Goal: Complete application form: Complete application form

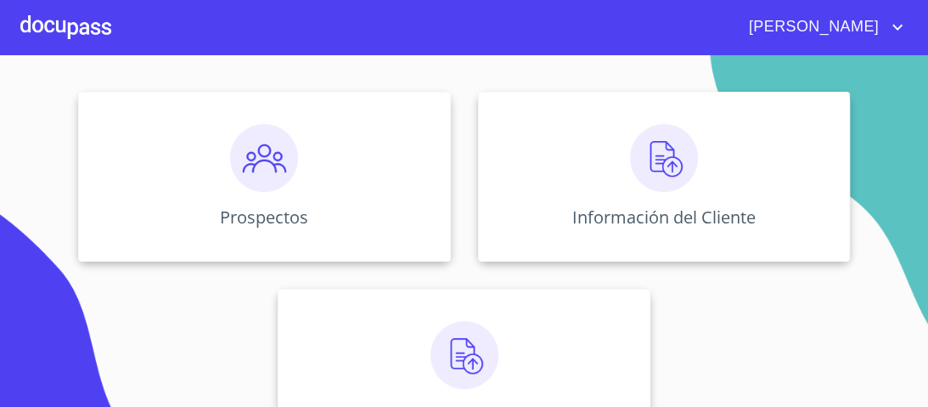
scroll to position [204, 0]
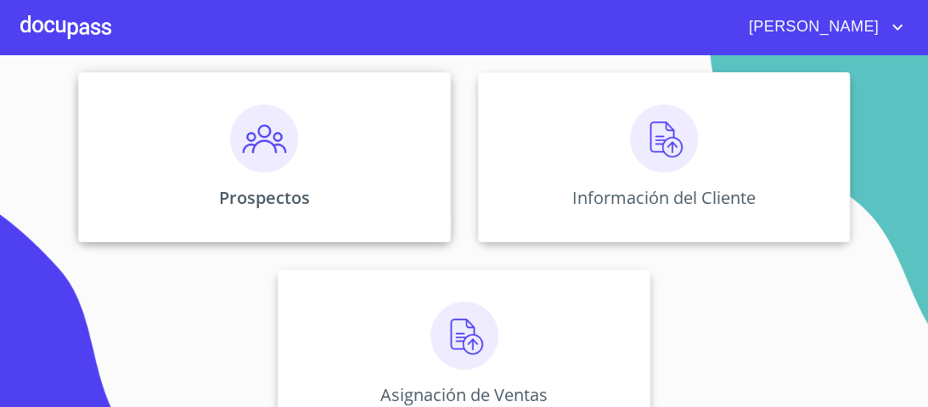
click at [262, 142] on img at bounding box center [264, 138] width 68 height 68
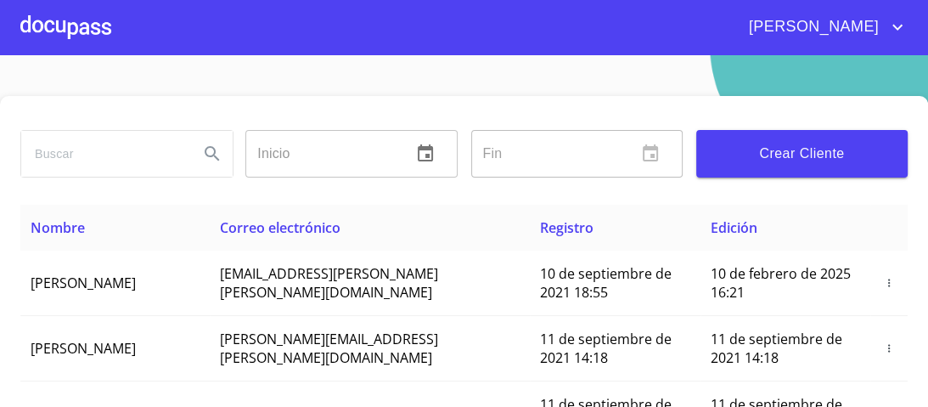
click at [56, 154] on input "search" at bounding box center [103, 154] width 164 height 46
type input "[PERSON_NAME]"
click at [202, 150] on icon "Search" at bounding box center [212, 153] width 20 height 20
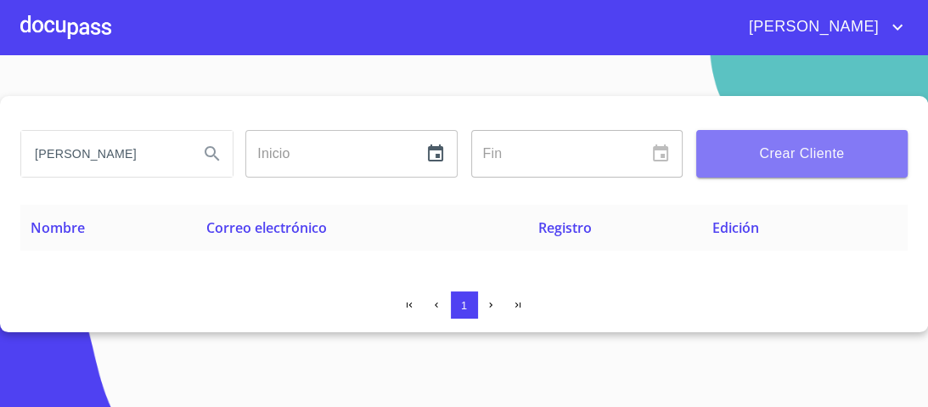
click at [794, 152] on span "Crear Cliente" at bounding box center [802, 154] width 184 height 24
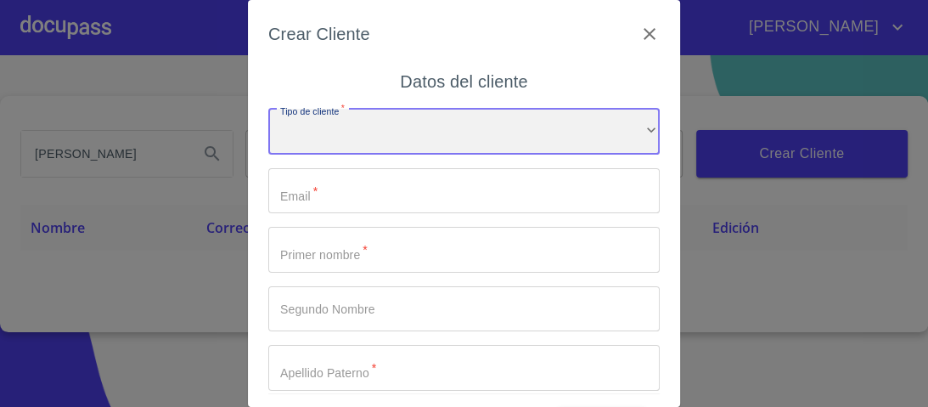
click at [629, 129] on div "​" at bounding box center [463, 132] width 391 height 46
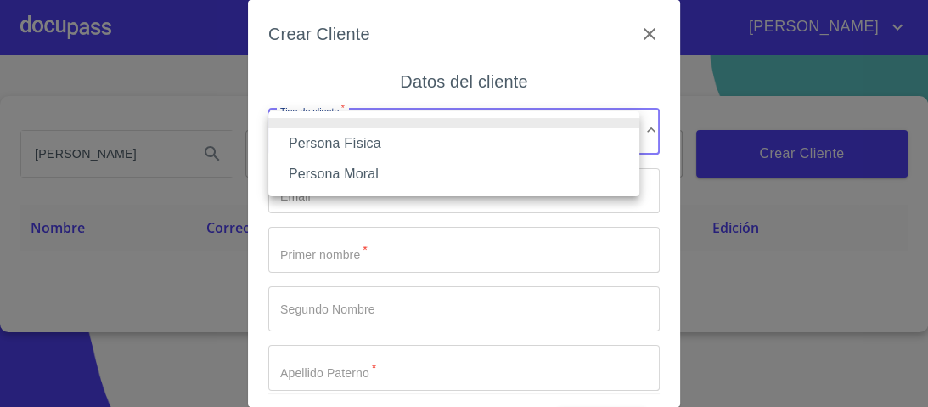
click at [370, 138] on li "Persona Física" at bounding box center [453, 143] width 371 height 31
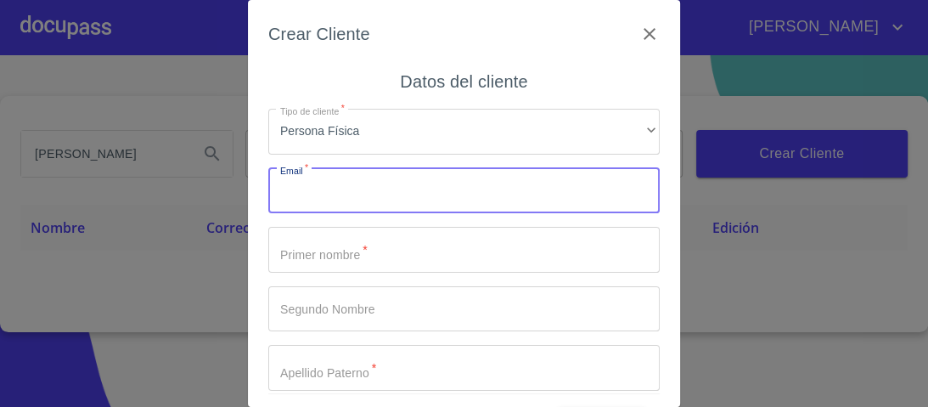
click at [326, 199] on input "Tipo de cliente   *" at bounding box center [463, 191] width 391 height 46
type input "[EMAIL_ADDRESS][DOMAIN_NAME]"
click at [298, 264] on input "Tipo de cliente   *" at bounding box center [463, 250] width 391 height 46
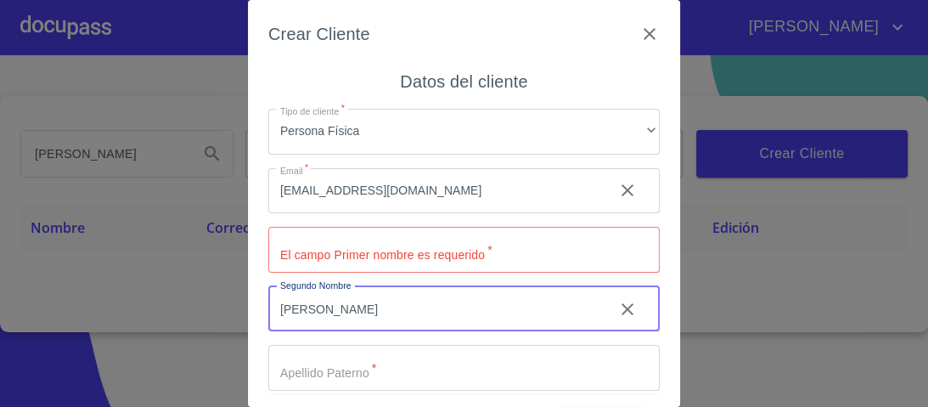
type input "[PERSON_NAME]"
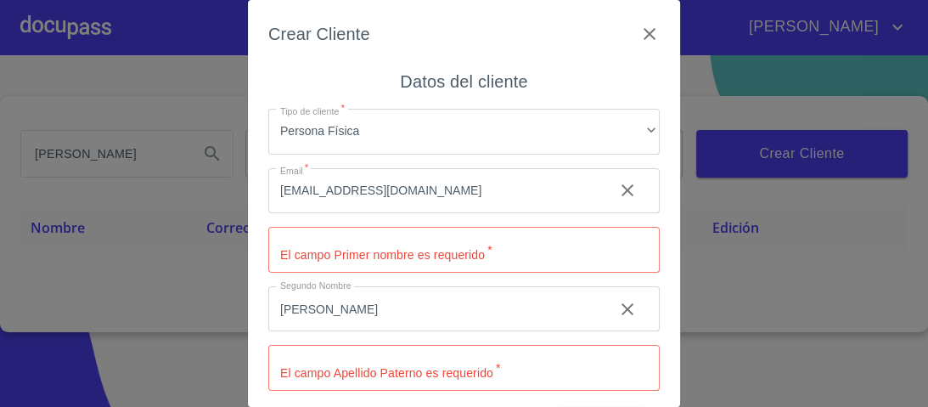
click at [286, 251] on input "Tipo de cliente   *" at bounding box center [463, 250] width 391 height 46
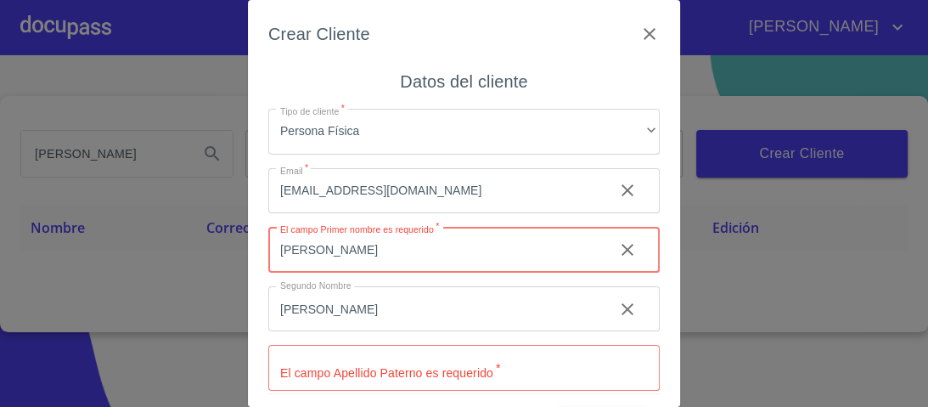
type input "[PERSON_NAME]"
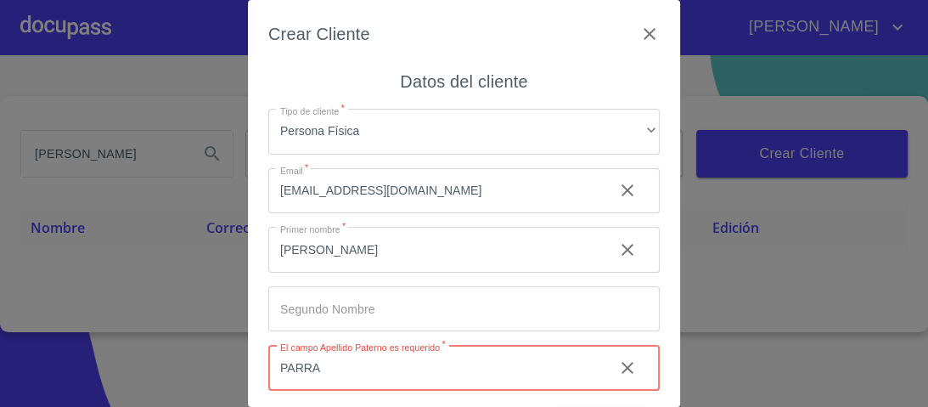
type input "PARRA"
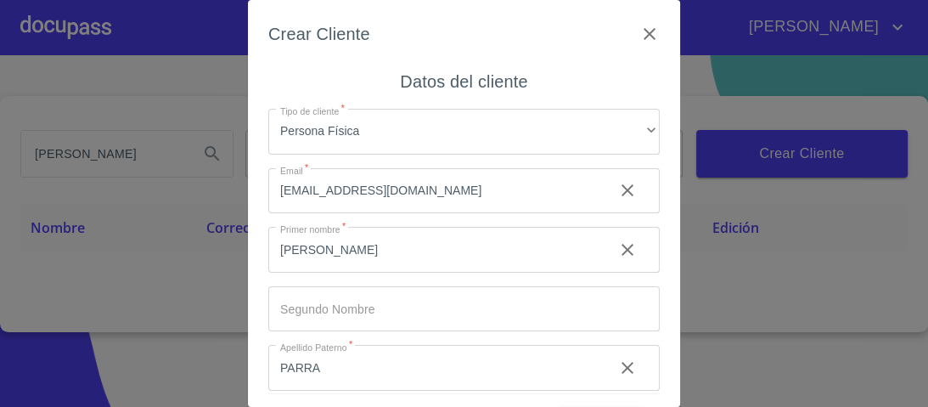
scroll to position [129, 0]
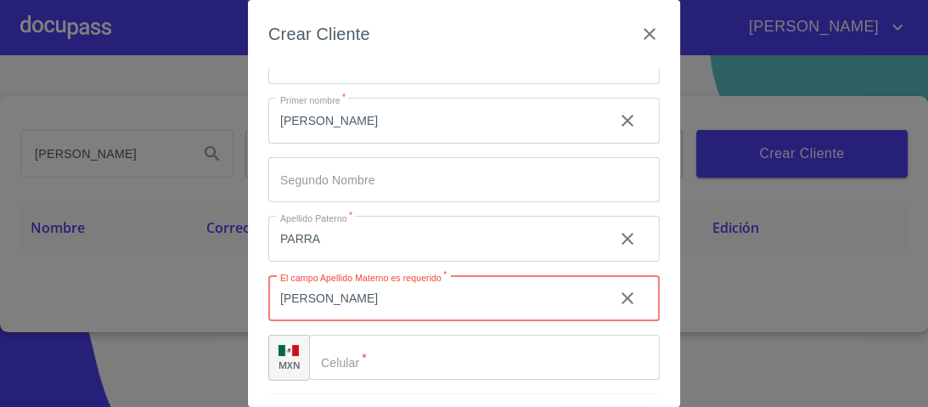
type input "[PERSON_NAME]"
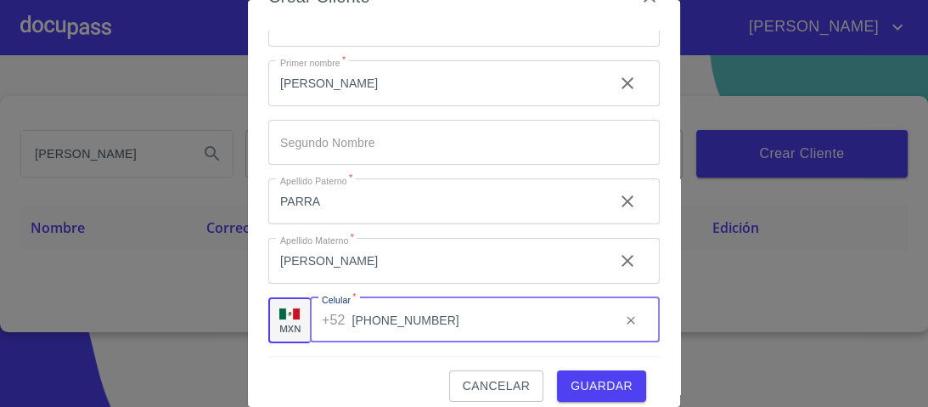
scroll to position [52, 0]
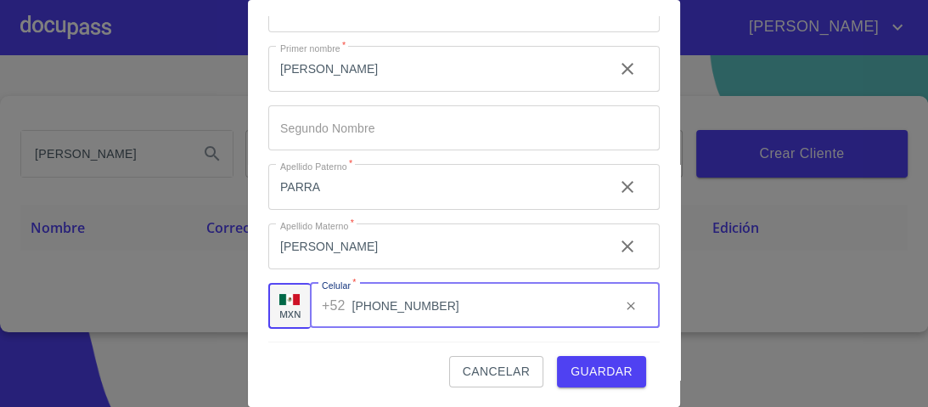
type input "[PHONE_NUMBER]"
click at [604, 370] on span "Guardar" at bounding box center [601, 371] width 62 height 21
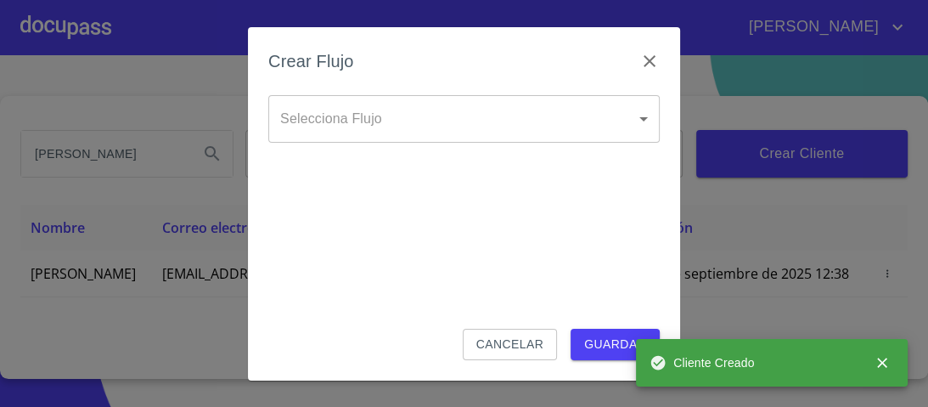
click at [651, 119] on body "María FERNANDO PARRA Inicio ​ Fin ​ Crear Cliente Nombre Correo electrónico Reg…" at bounding box center [464, 203] width 928 height 407
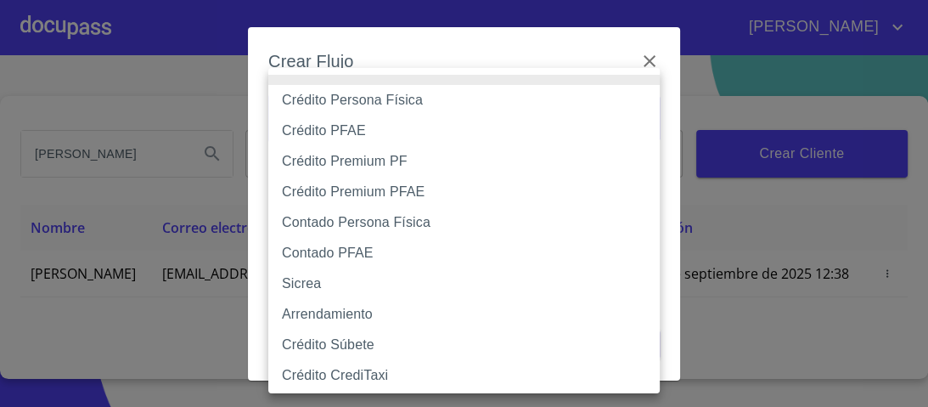
click at [373, 222] on li "Contado Persona Física" at bounding box center [468, 222] width 401 height 31
type input "60bf975b0d9865ccc2471536"
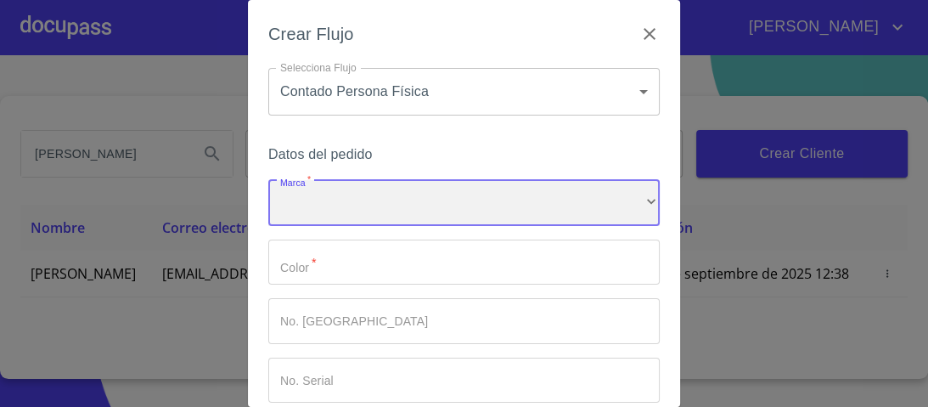
click at [316, 199] on div "​" at bounding box center [463, 203] width 391 height 46
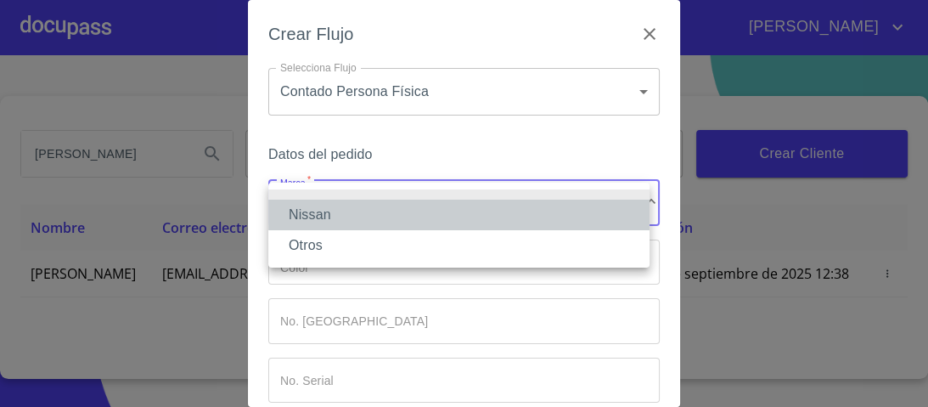
click at [301, 214] on li "Nissan" at bounding box center [458, 214] width 381 height 31
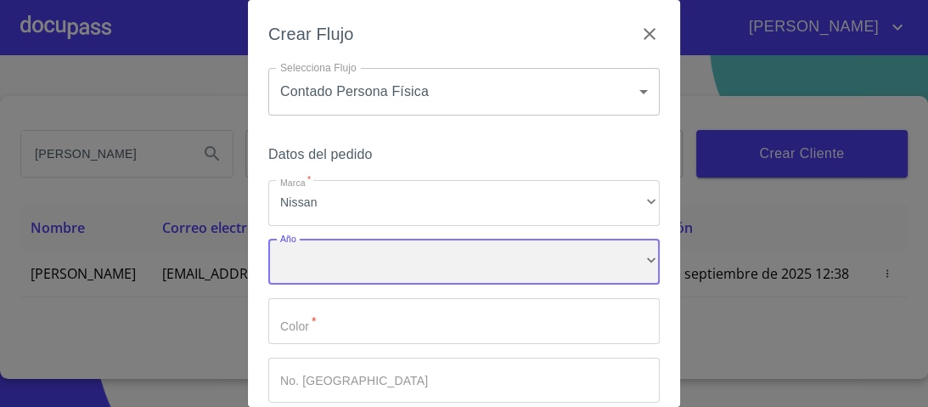
click at [306, 260] on div "​" at bounding box center [463, 262] width 391 height 46
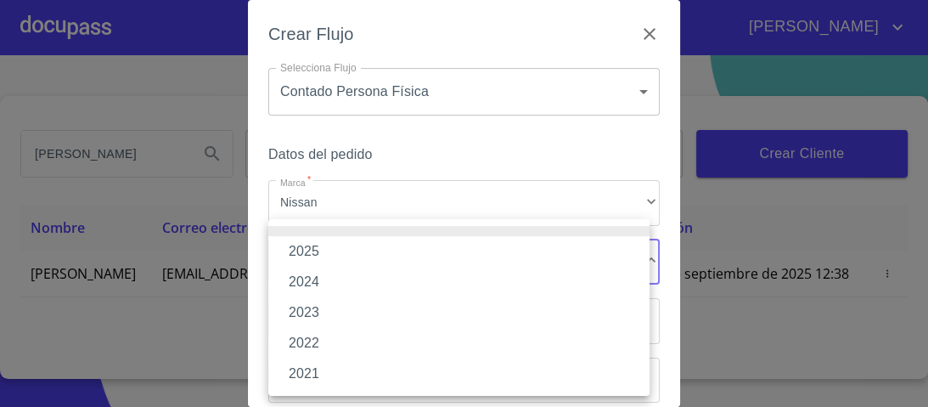
click at [312, 252] on li "2025" at bounding box center [458, 251] width 381 height 31
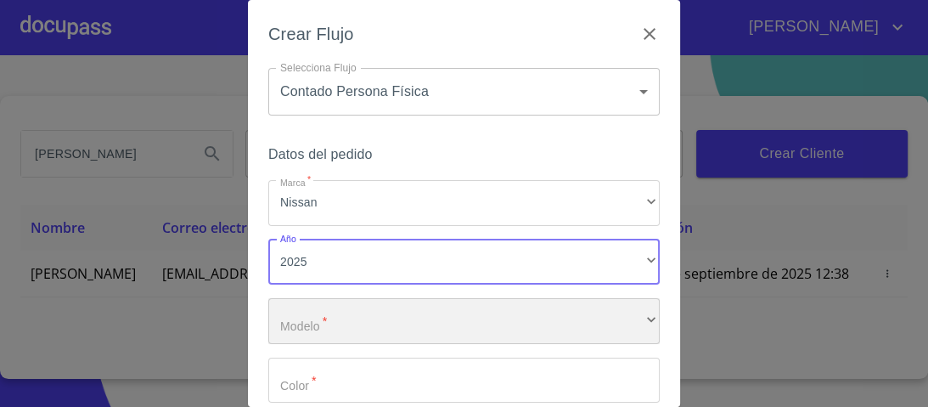
click at [300, 329] on div "​" at bounding box center [463, 321] width 391 height 46
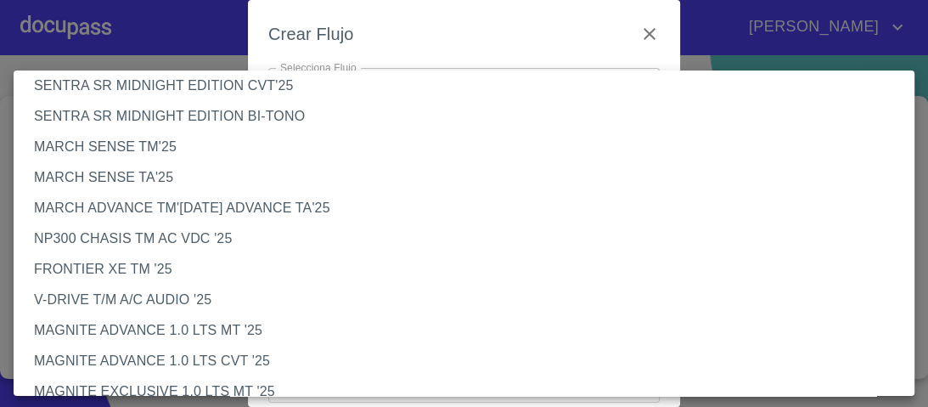
scroll to position [68, 0]
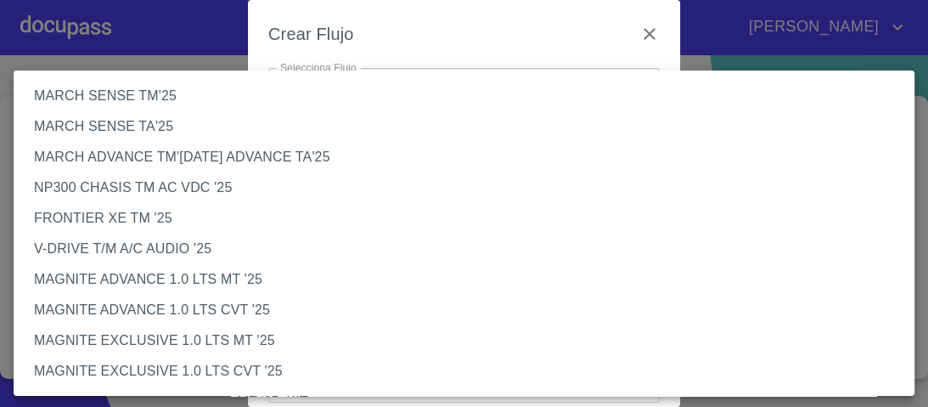
click at [78, 242] on li "V-DRIVE T/M A/C AUDIO '25" at bounding box center [469, 248] width 911 height 31
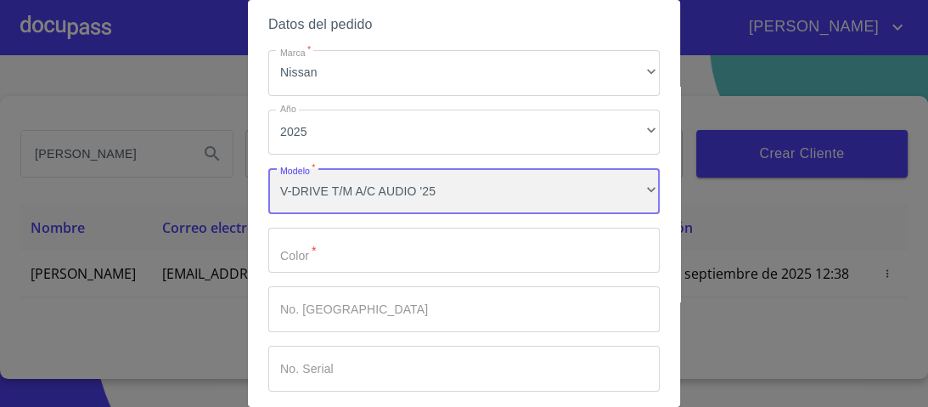
scroll to position [136, 0]
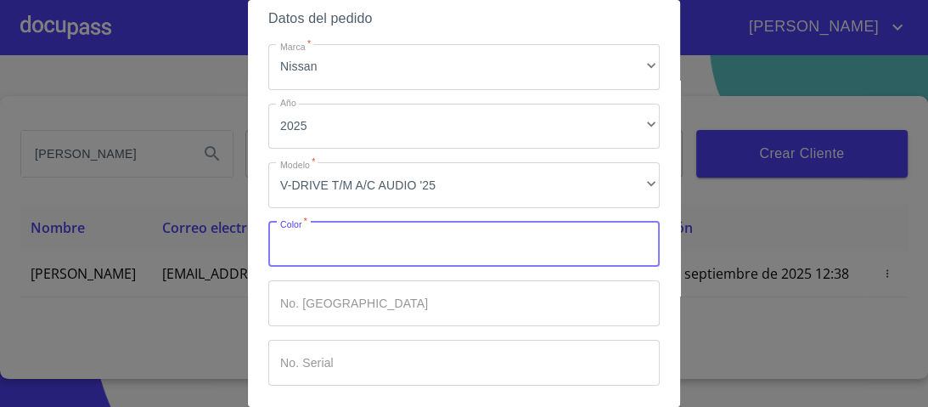
click at [300, 253] on input "Marca   *" at bounding box center [463, 245] width 391 height 46
type input "BLANCO"
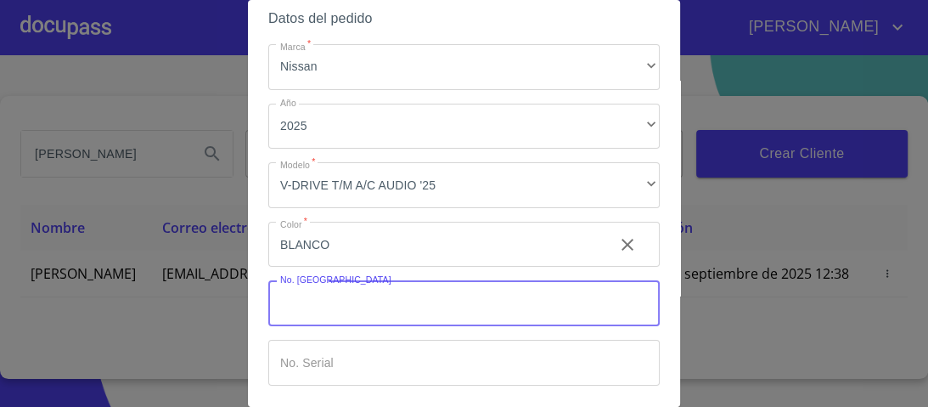
click at [293, 300] on input "Marca   *" at bounding box center [463, 303] width 391 height 46
type input "149214"
click at [329, 355] on input "Marca   *" at bounding box center [463, 362] width 391 height 46
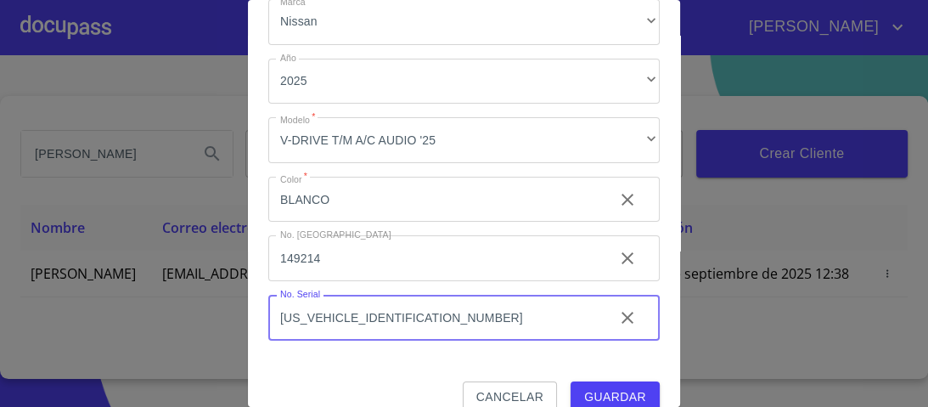
scroll to position [206, 0]
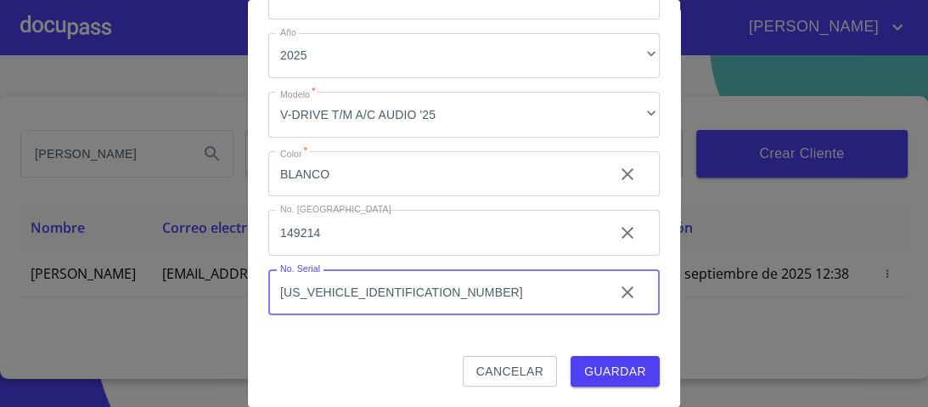
type input "[US_VEHICLE_IDENTIFICATION_NUMBER]"
click at [592, 367] on span "Guardar" at bounding box center [615, 371] width 62 height 21
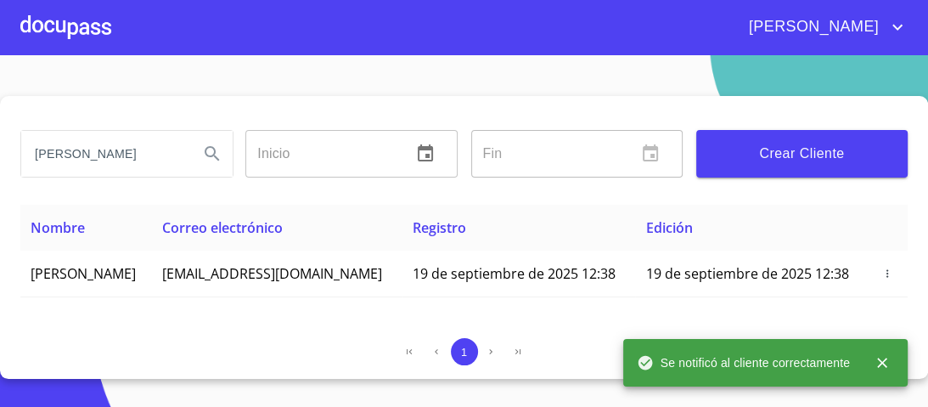
click at [98, 27] on div at bounding box center [65, 27] width 91 height 54
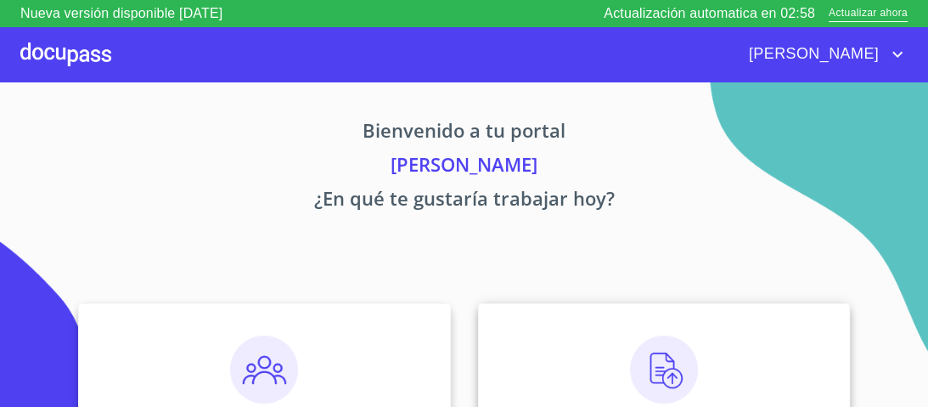
click at [653, 362] on img at bounding box center [664, 369] width 68 height 68
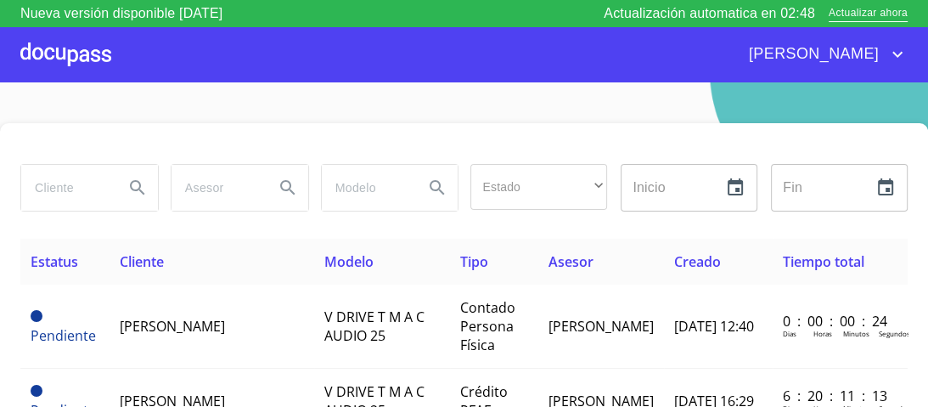
scroll to position [68, 0]
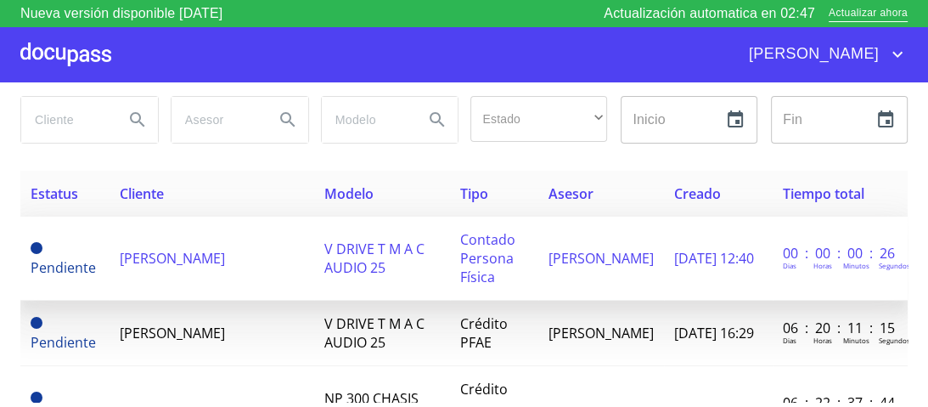
click at [225, 257] on span "[PERSON_NAME]" at bounding box center [172, 258] width 105 height 19
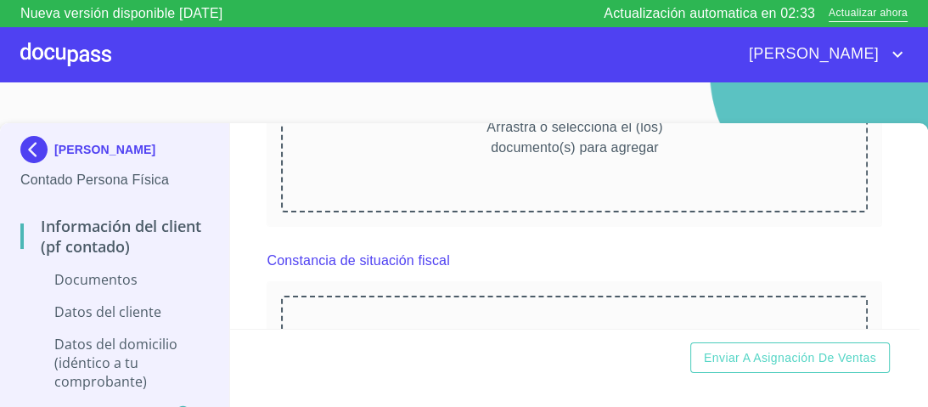
scroll to position [1018, 0]
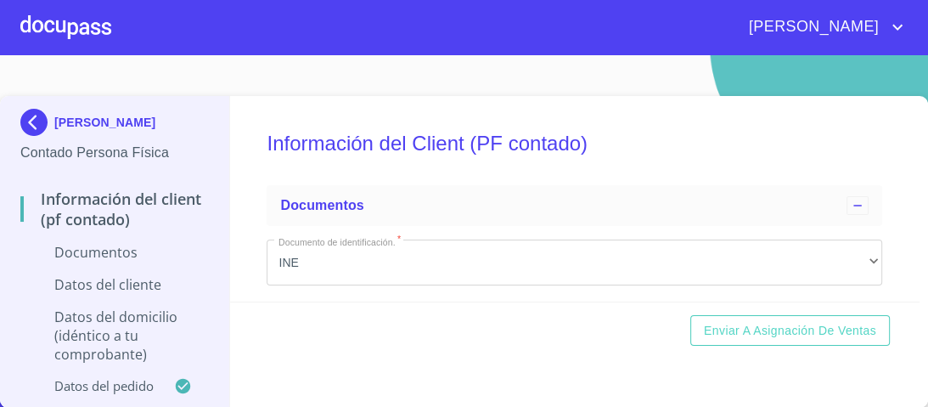
click at [81, 24] on div at bounding box center [65, 27] width 91 height 54
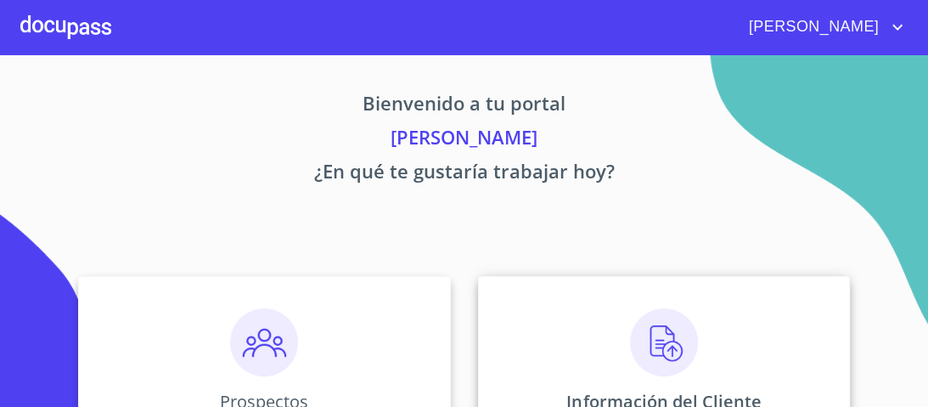
click at [652, 353] on img at bounding box center [664, 342] width 68 height 68
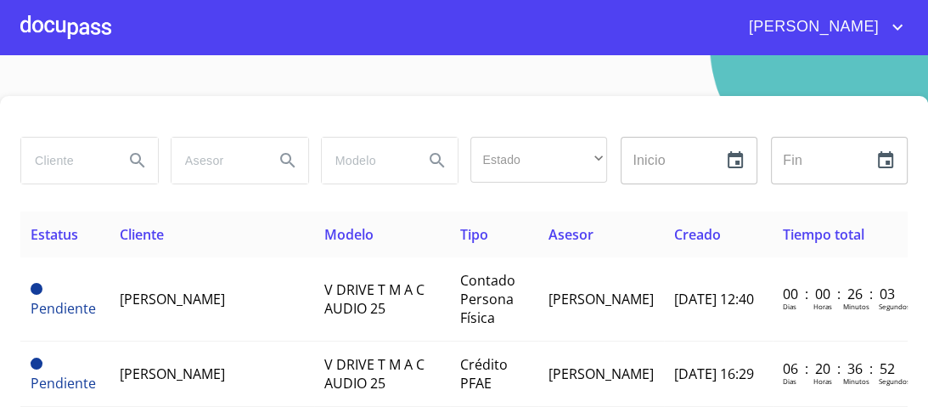
click at [54, 158] on input "search" at bounding box center [65, 160] width 89 height 46
type input "[PERSON_NAME][GEOGRAPHIC_DATA]"
click at [139, 160] on icon "Search" at bounding box center [137, 160] width 20 height 20
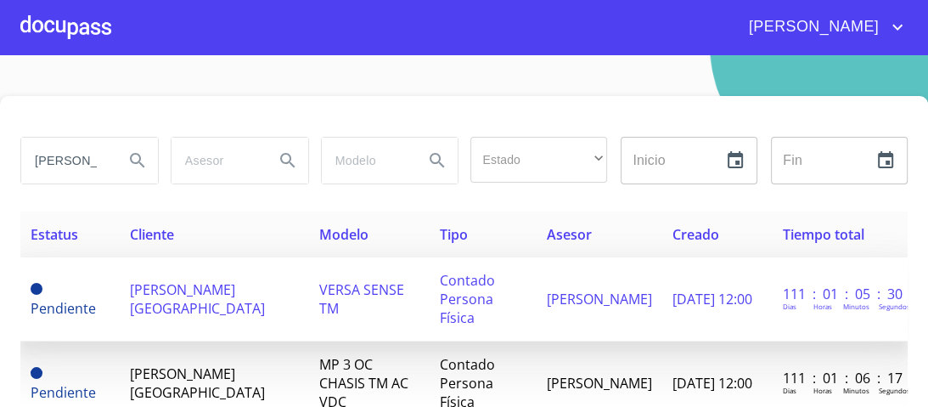
click at [429, 292] on td "Contado Persona Física" at bounding box center [482, 299] width 107 height 84
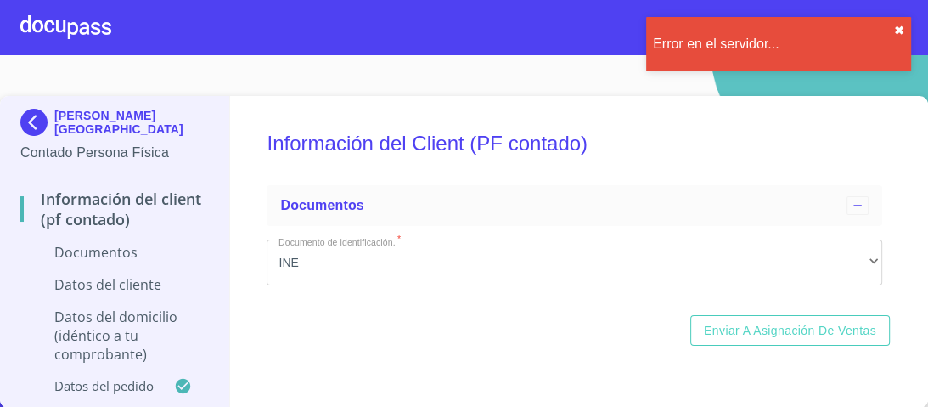
click at [900, 32] on button "✖︎" at bounding box center [899, 31] width 10 height 14
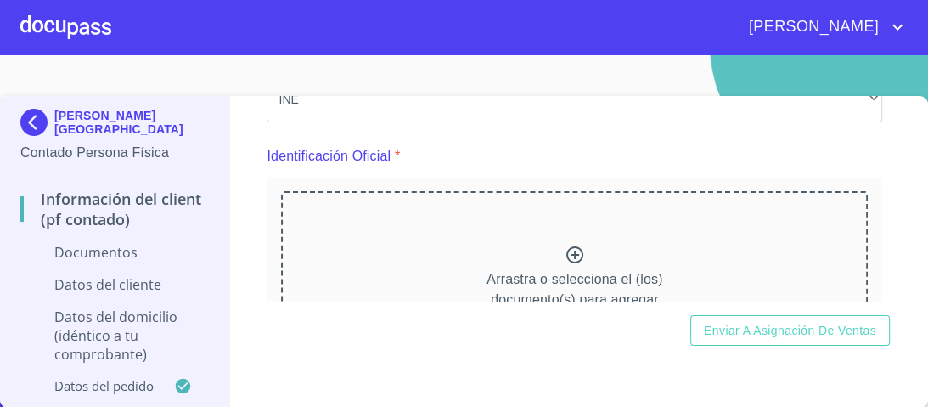
scroll to position [68, 0]
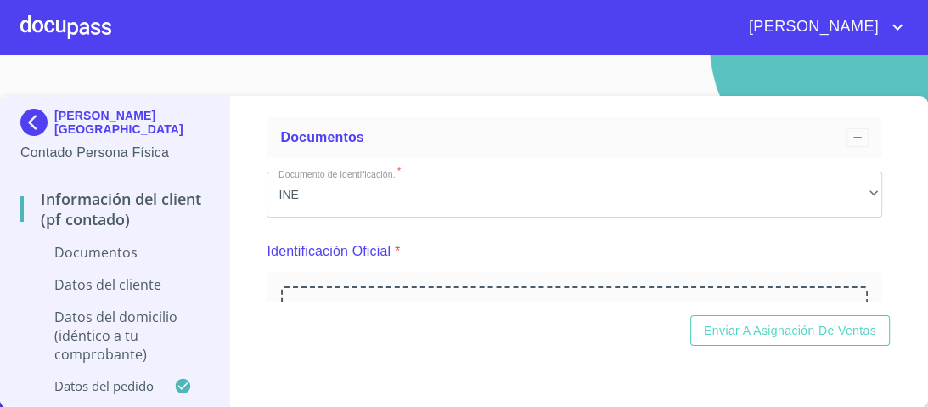
click at [76, 38] on div at bounding box center [65, 27] width 91 height 54
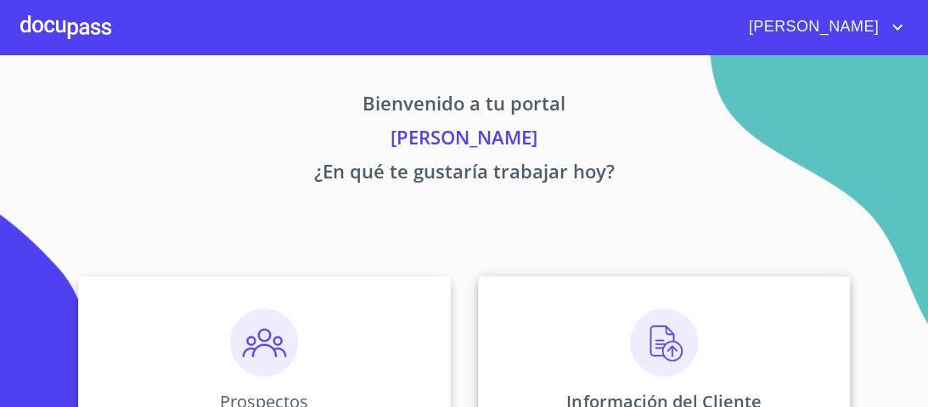
click at [653, 339] on img at bounding box center [664, 342] width 68 height 68
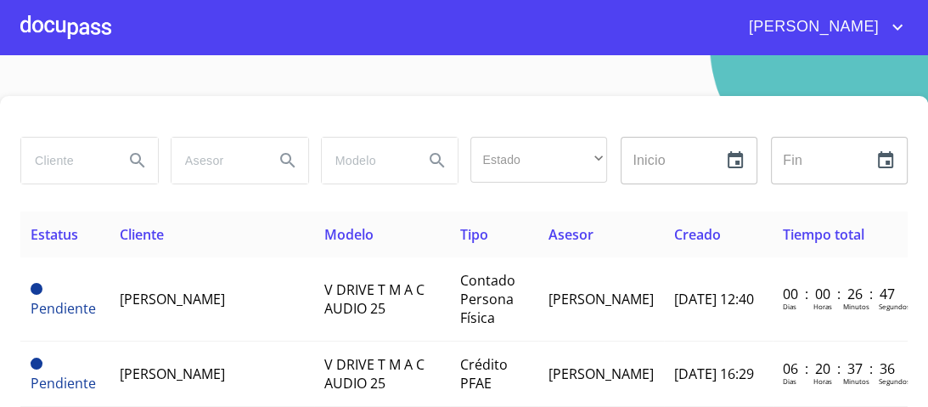
click at [37, 163] on input "search" at bounding box center [65, 160] width 89 height 46
type input "[PERSON_NAME][GEOGRAPHIC_DATA]"
click at [138, 160] on icon "Search" at bounding box center [137, 160] width 20 height 20
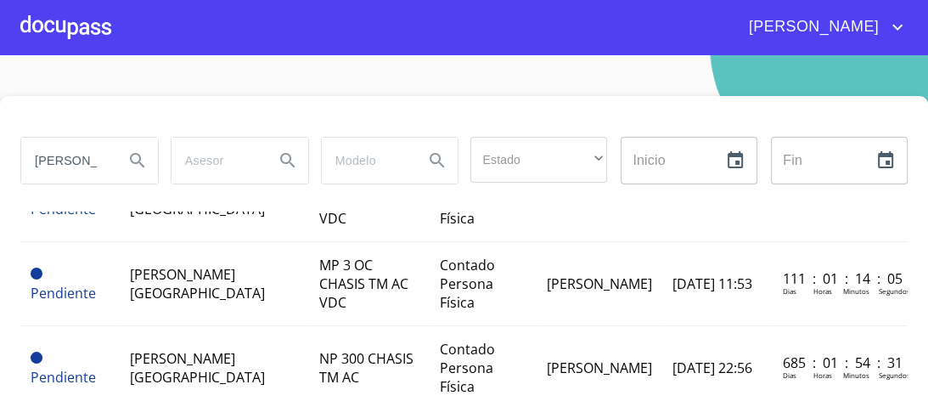
scroll to position [486, 0]
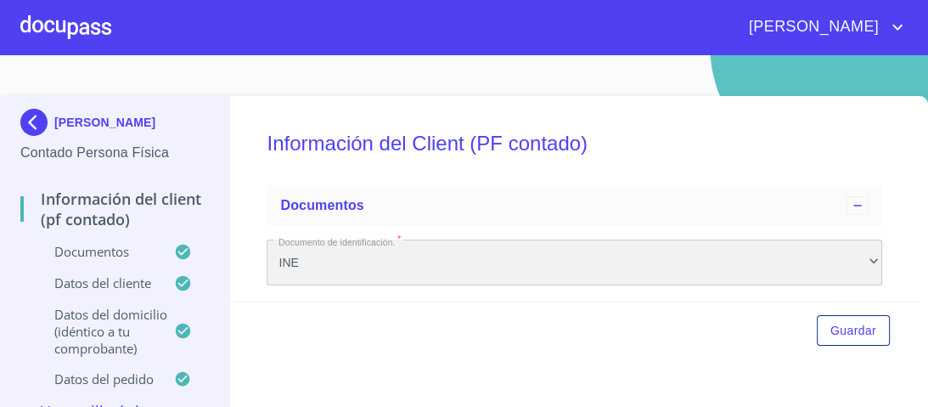
click at [437, 261] on div "INE" at bounding box center [573, 262] width 615 height 46
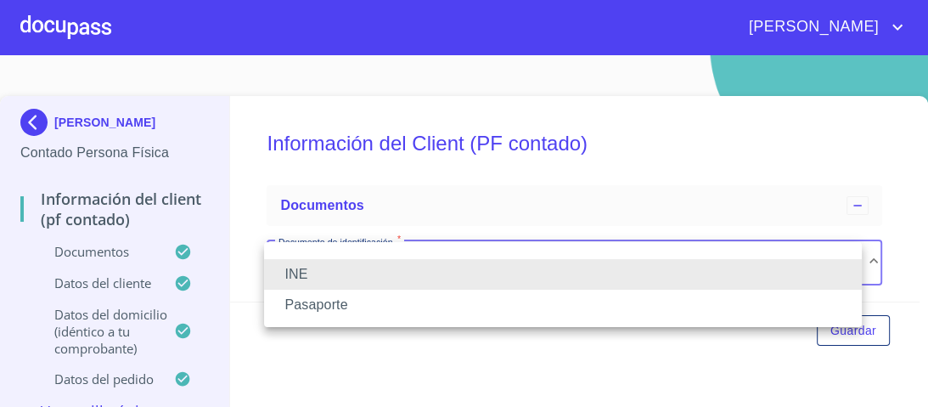
click at [305, 274] on li "INE" at bounding box center [562, 274] width 597 height 31
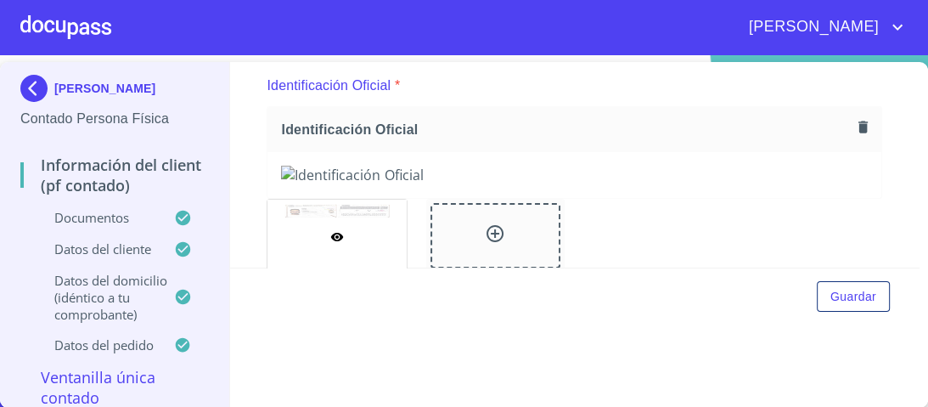
scroll to position [236, 0]
